Goal: Navigation & Orientation: Find specific page/section

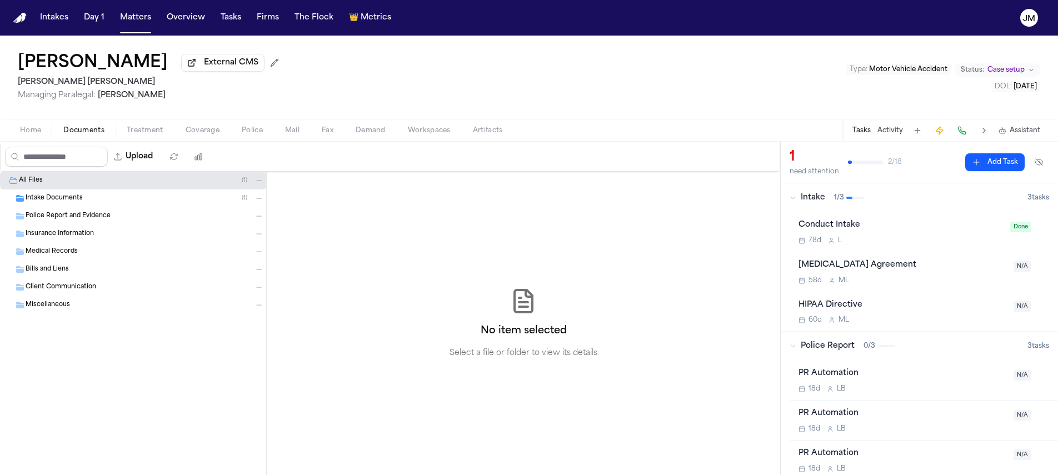
click at [88, 202] on div "Intake Documents ( 1 )" at bounding box center [145, 198] width 238 height 10
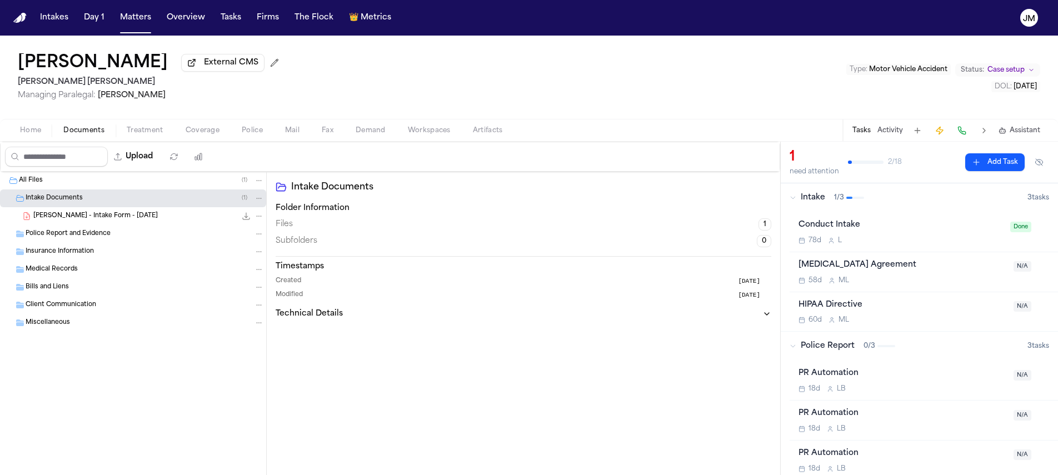
click at [88, 215] on span "[PERSON_NAME] - Intake Form - [DATE]" at bounding box center [95, 216] width 124 height 9
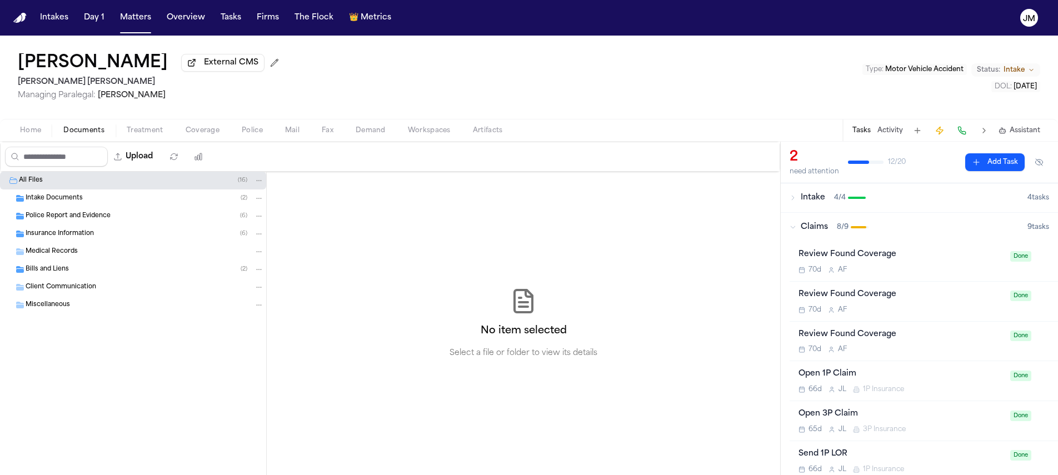
click at [51, 207] on div "Intake Documents ( 2 )" at bounding box center [133, 199] width 266 height 18
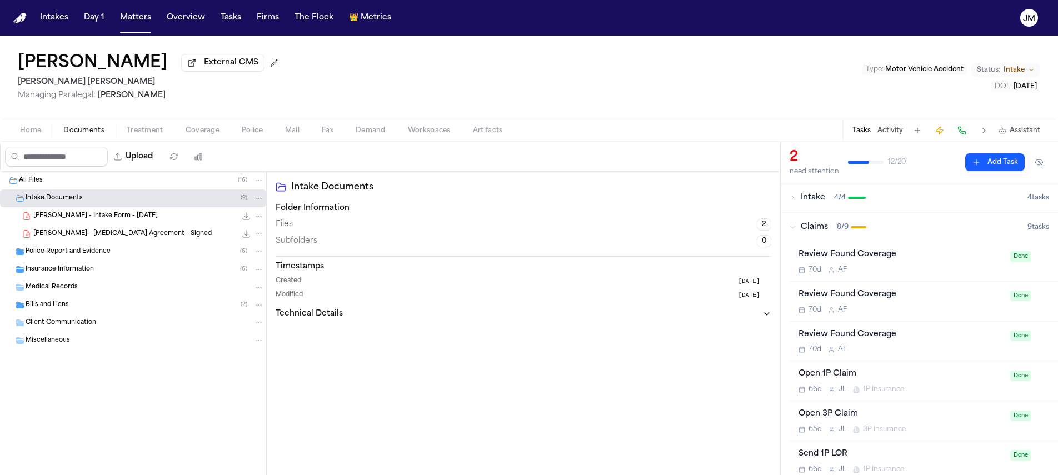
click at [107, 236] on span "S. Warner - Retainer Agreement - Signed" at bounding box center [122, 234] width 178 height 9
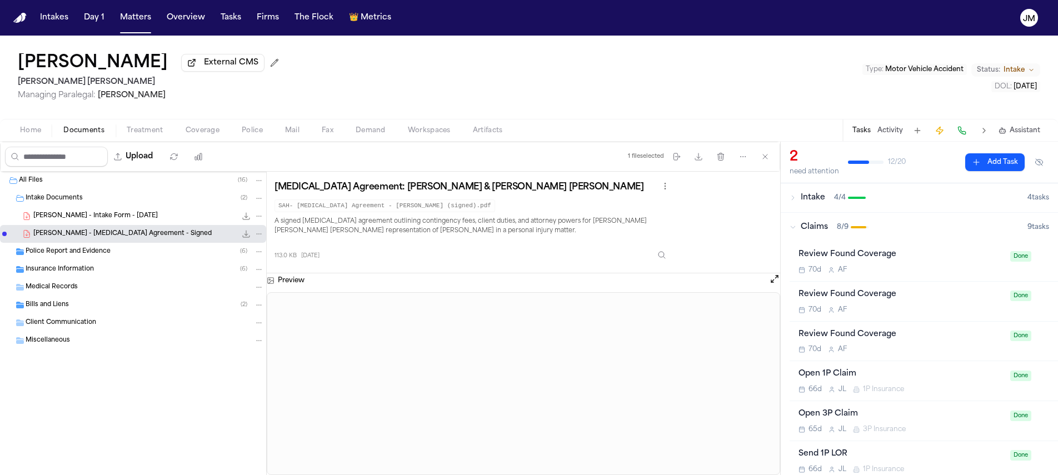
click at [55, 253] on span "Police Report and Evidence" at bounding box center [68, 251] width 85 height 9
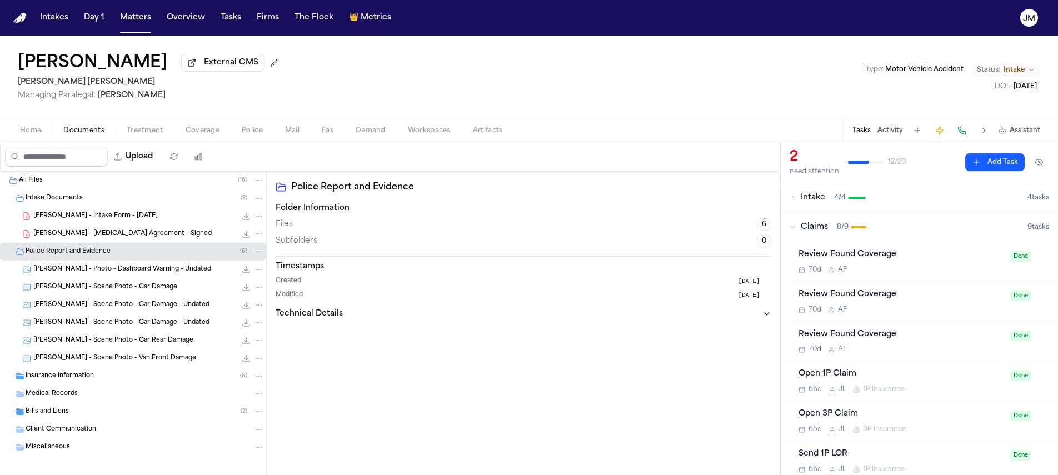
click at [76, 381] on span "Insurance Information" at bounding box center [60, 376] width 68 height 9
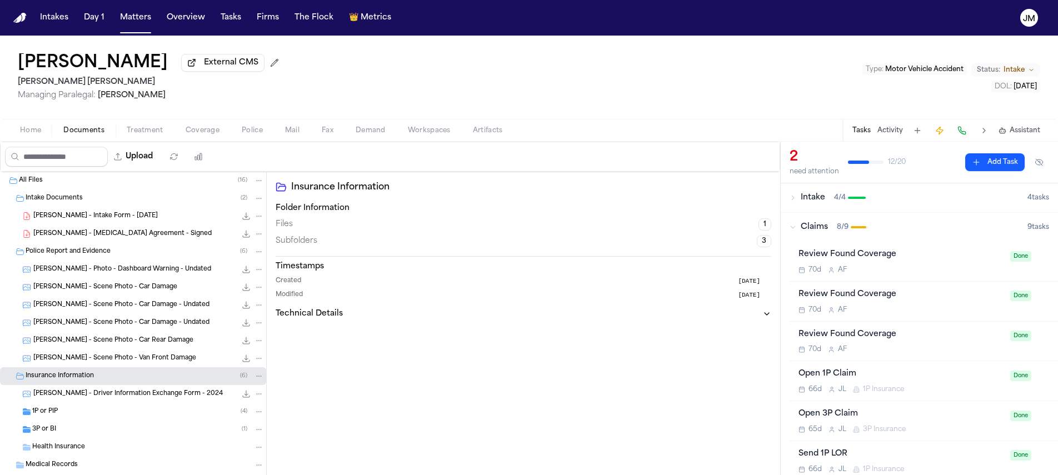
scroll to position [80, 0]
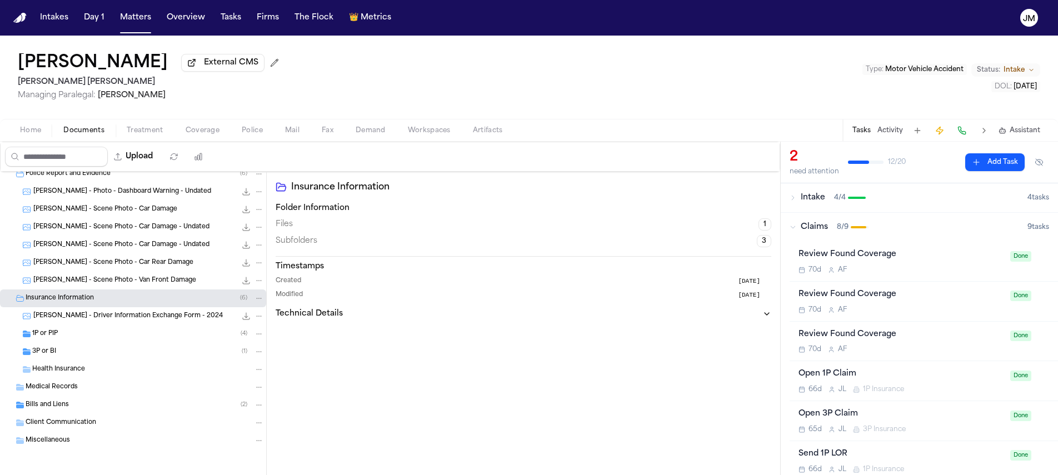
click at [83, 380] on div "Medical Records" at bounding box center [133, 387] width 266 height 18
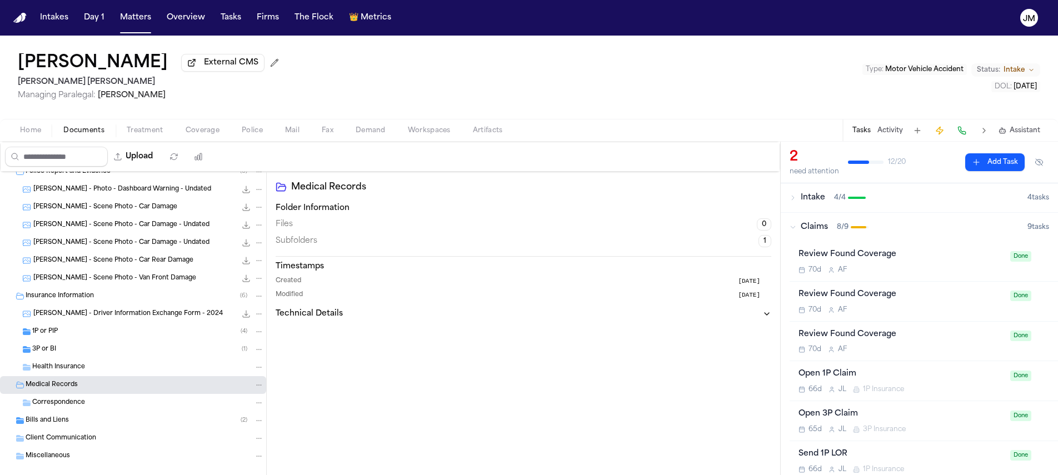
click at [81, 416] on div "Bills and Liens ( 2 )" at bounding box center [133, 421] width 266 height 18
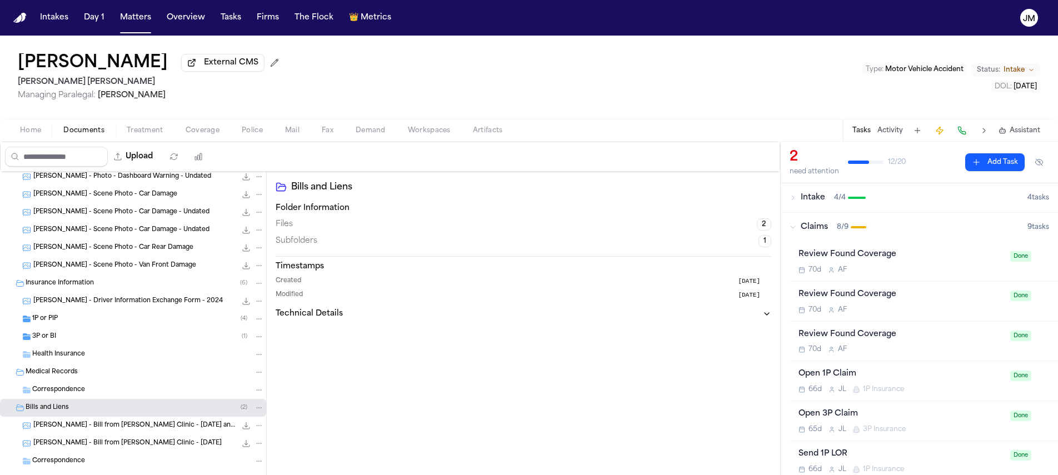
scroll to position [151, 0]
